Goal: Information Seeking & Learning: Find specific fact

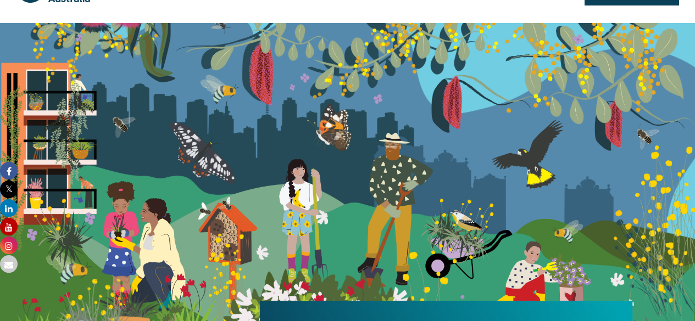
scroll to position [18, 0]
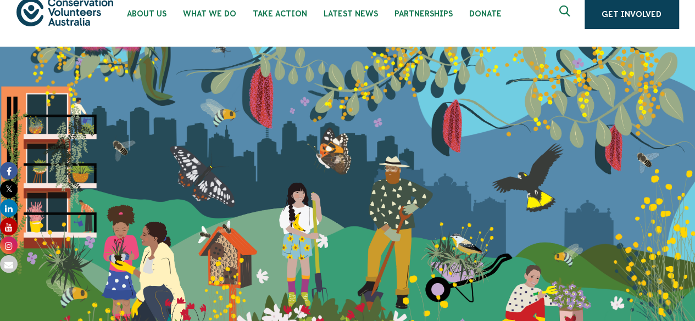
click at [570, 11] on icon "Expand search box" at bounding box center [566, 13] width 14 height 16
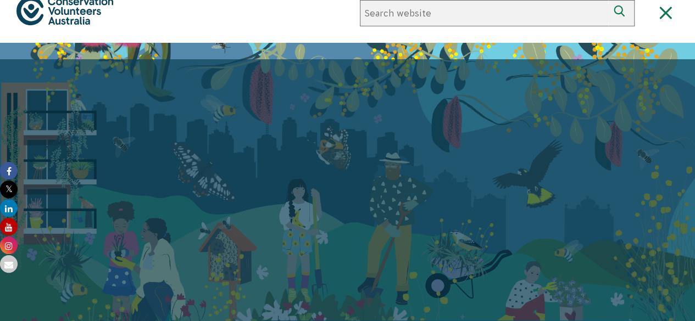
click at [525, 12] on input "Search website" at bounding box center [484, 13] width 248 height 26
click at [427, 16] on input "Search website" at bounding box center [484, 13] width 248 height 26
type input "crop rotation"
click at [608, 0] on button "Search" at bounding box center [621, 13] width 26 height 26
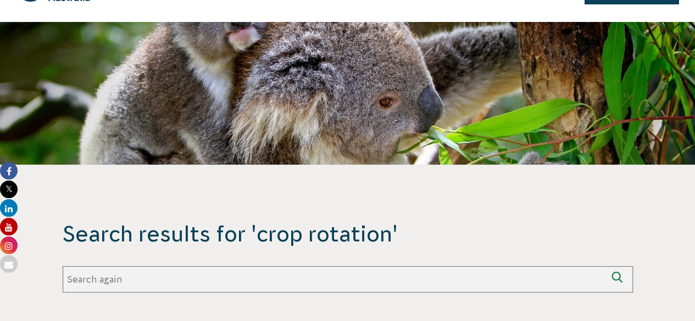
scroll to position [36, 0]
